Goal: Task Accomplishment & Management: Manage account settings

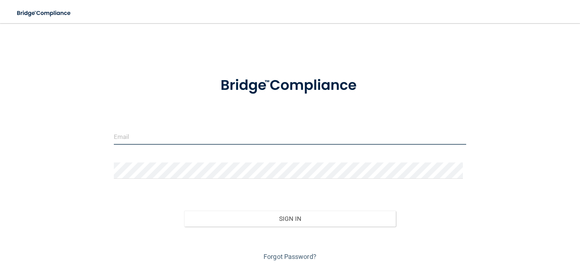
click at [143, 138] on input "email" at bounding box center [290, 136] width 353 height 16
type input "[PERSON_NAME][EMAIL_ADDRESS][DOMAIN_NAME]"
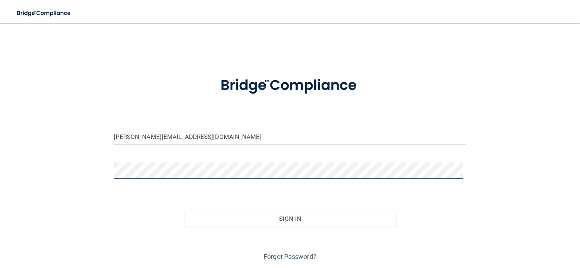
click at [184, 211] on button "Sign In" at bounding box center [290, 219] width 212 height 16
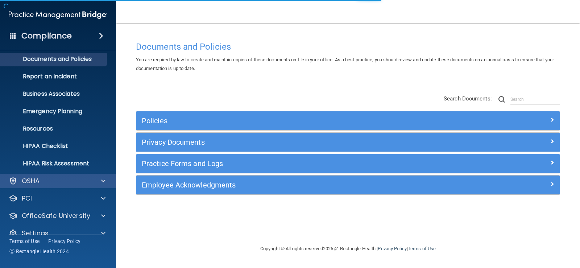
scroll to position [33, 0]
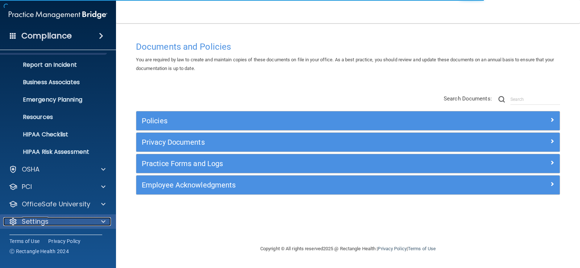
click at [104, 218] on span at bounding box center [103, 221] width 4 height 9
click at [103, 220] on span at bounding box center [103, 221] width 4 height 9
click at [104, 221] on span at bounding box center [103, 221] width 4 height 9
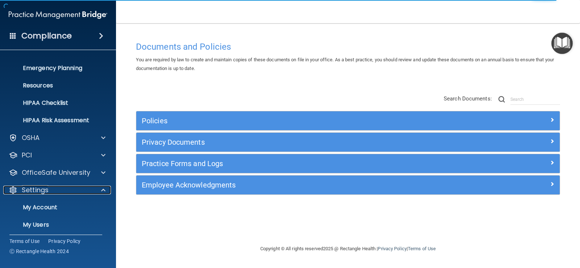
scroll to position [103, 0]
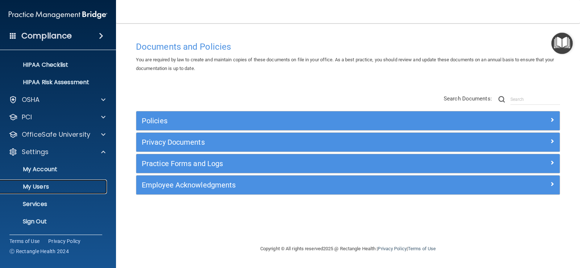
click at [43, 185] on p "My Users" at bounding box center [54, 186] width 99 height 7
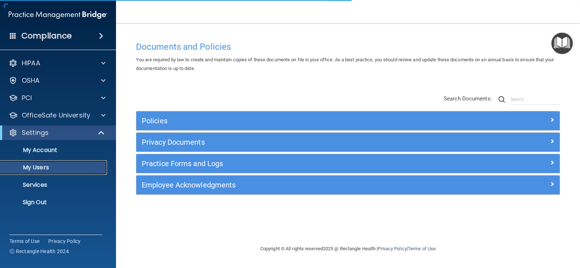
select select "20"
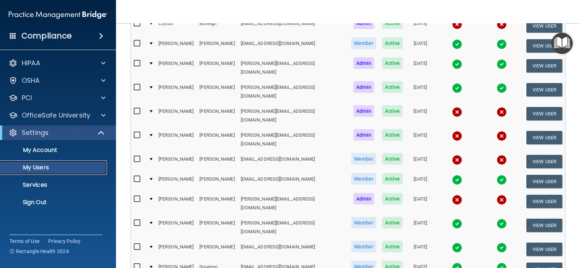
scroll to position [156, 0]
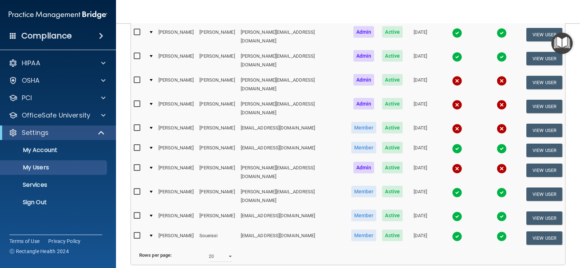
click at [193, 7] on nav "Toggle navigation [PERSON_NAME] [PERSON_NAME][EMAIL_ADDRESS][DOMAIN_NAME] Manag…" at bounding box center [348, 11] width 464 height 23
